Goal: Task Accomplishment & Management: Manage account settings

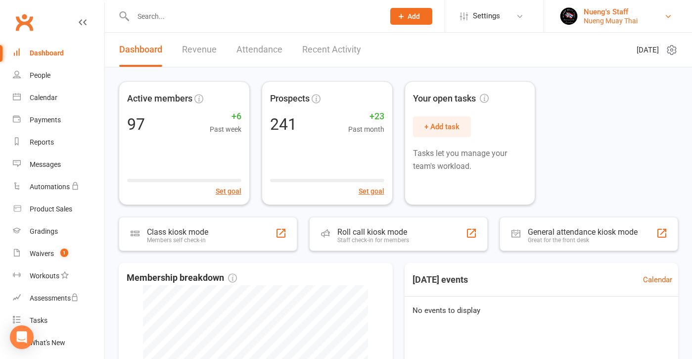
click at [597, 13] on div "Nueng's Staff" at bounding box center [611, 11] width 54 height 9
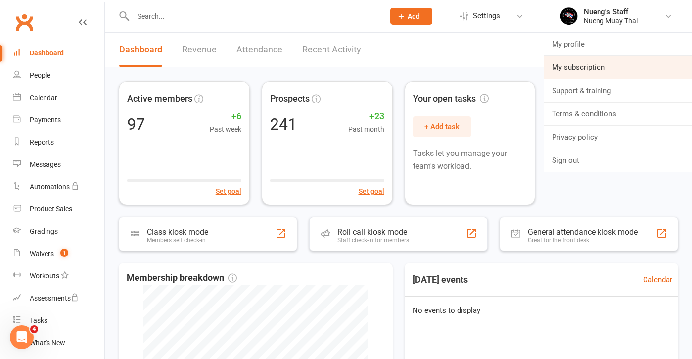
click at [579, 62] on link "My subscription" at bounding box center [618, 67] width 148 height 23
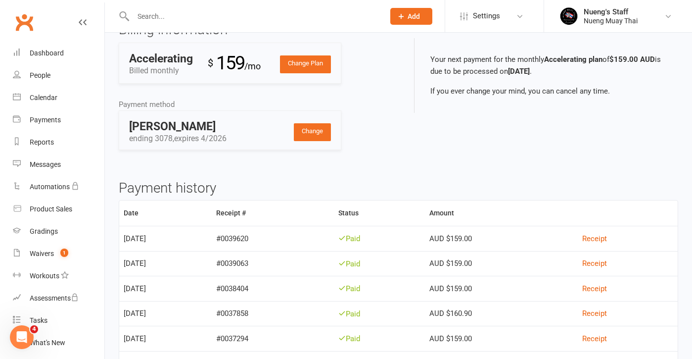
scroll to position [91, 0]
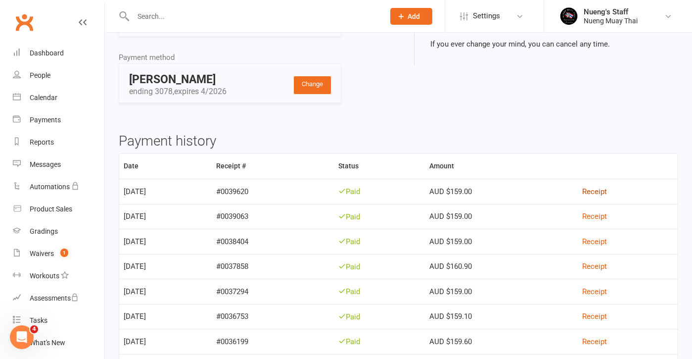
click at [607, 187] on link "Receipt" at bounding box center [594, 191] width 25 height 9
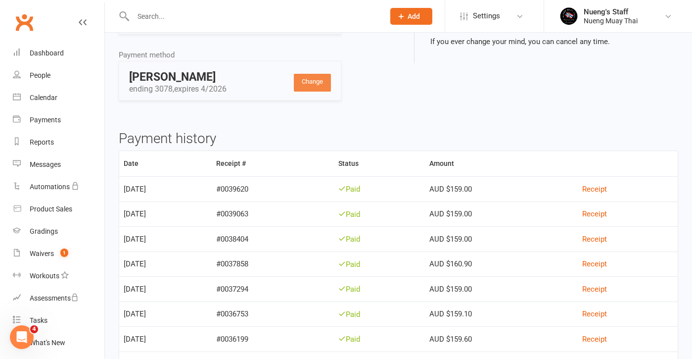
click at [314, 87] on link "Change" at bounding box center [312, 83] width 37 height 18
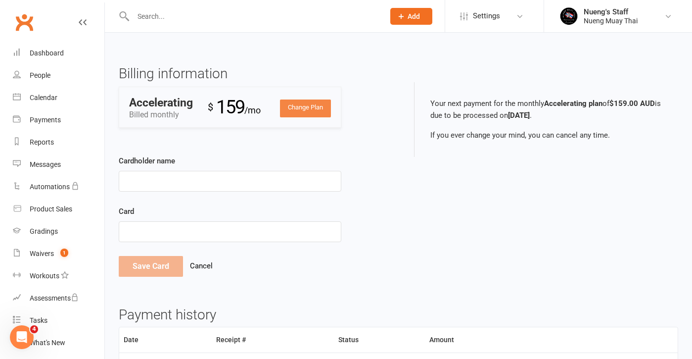
scroll to position [0, 0]
click at [305, 108] on link "Change Plan" at bounding box center [305, 108] width 51 height 18
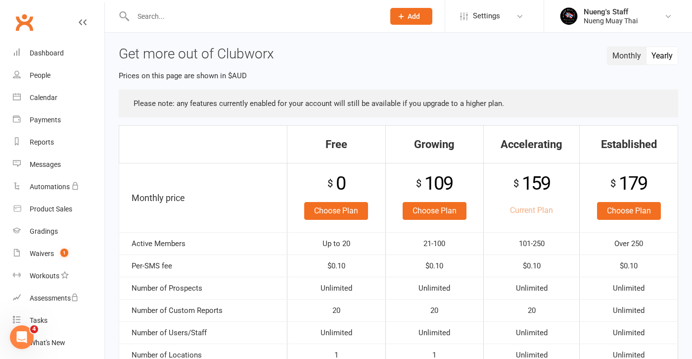
click at [652, 53] on button "Yearly" at bounding box center [661, 55] width 31 height 17
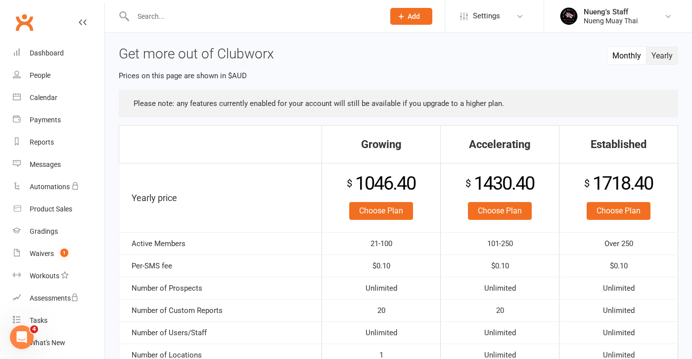
click at [628, 52] on button "Monthly" at bounding box center [626, 55] width 39 height 17
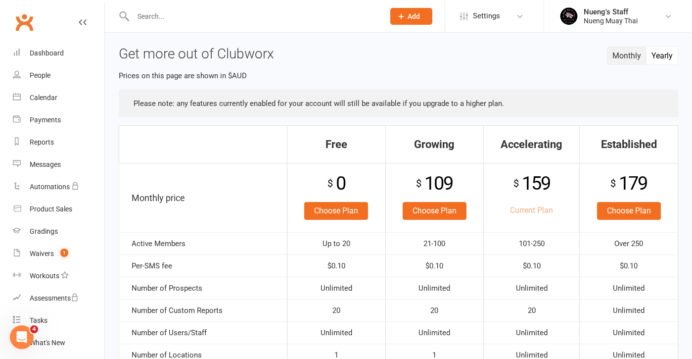
click at [662, 58] on button "Yearly" at bounding box center [661, 55] width 31 height 17
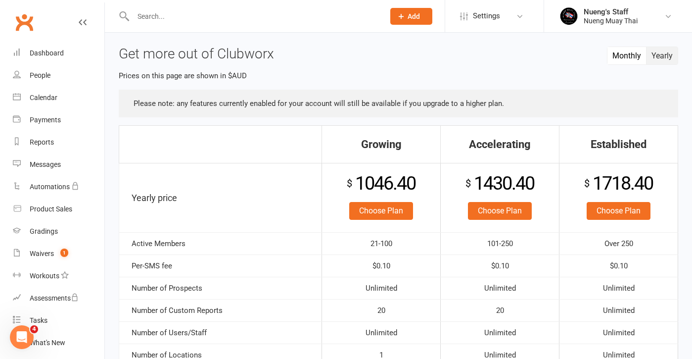
click at [620, 57] on button "Monthly" at bounding box center [626, 55] width 39 height 17
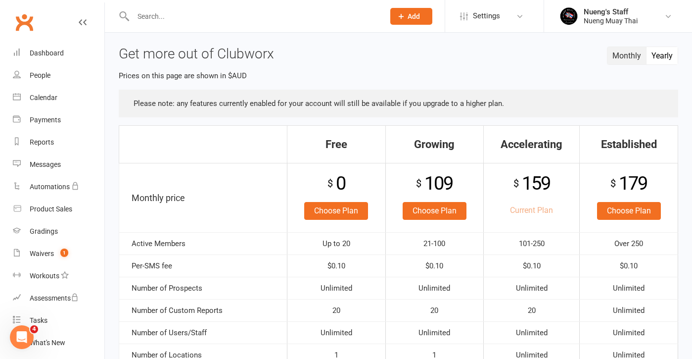
click at [664, 63] on button "Yearly" at bounding box center [661, 55] width 31 height 17
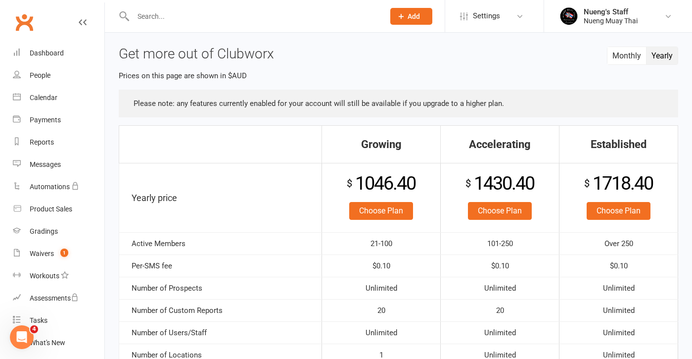
click at [647, 52] on button "Yearly" at bounding box center [661, 55] width 31 height 17
click at [633, 51] on button "Monthly" at bounding box center [626, 55] width 39 height 17
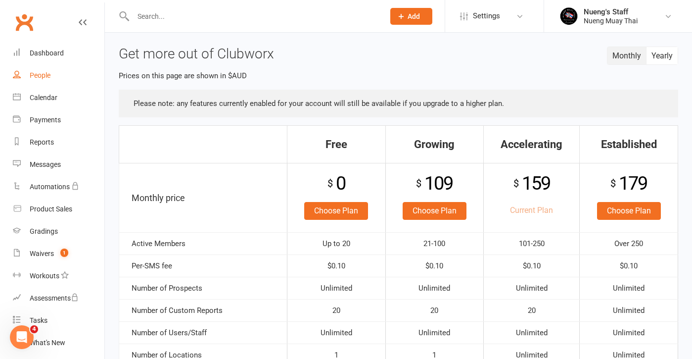
click at [37, 75] on div "People" at bounding box center [40, 75] width 21 height 8
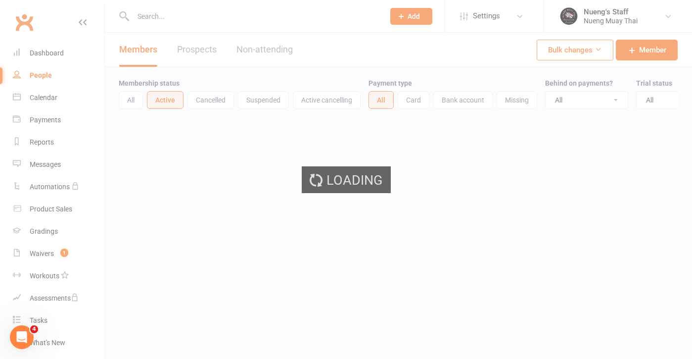
select select "50"
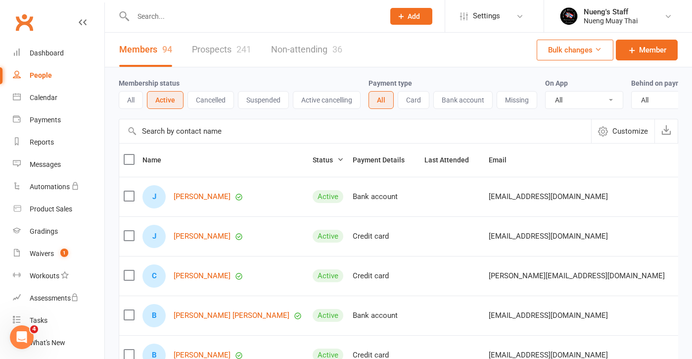
click at [194, 19] on input "text" at bounding box center [253, 16] width 247 height 14
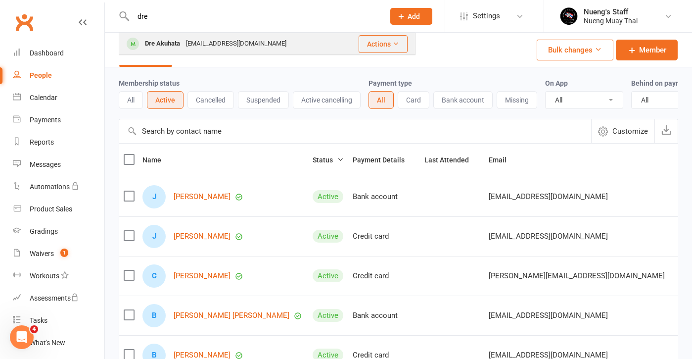
type input "dre"
click at [201, 47] on div "Drekani@outlook.com" at bounding box center [236, 44] width 106 height 14
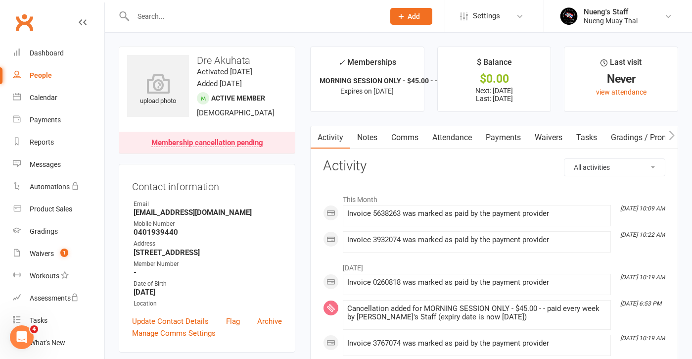
click at [522, 137] on link "Payments" at bounding box center [503, 137] width 49 height 23
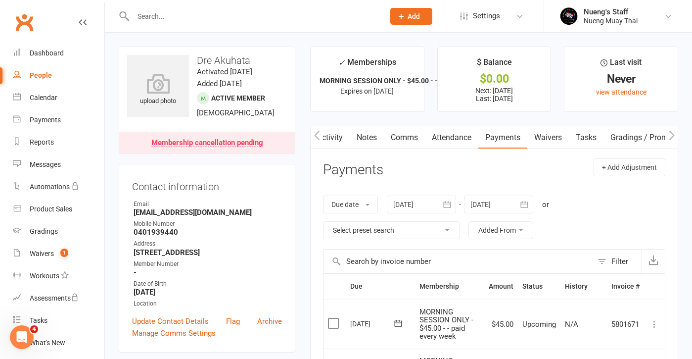
click at [53, 69] on link "People" at bounding box center [58, 75] width 91 height 22
select select "50"
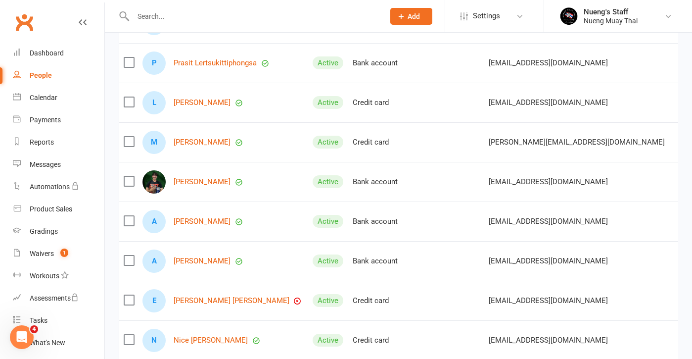
scroll to position [884, 0]
